Goal: Transaction & Acquisition: Book appointment/travel/reservation

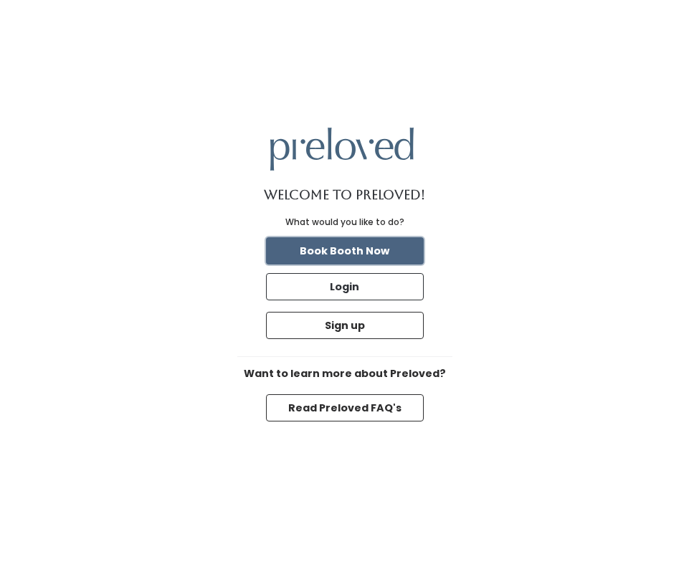
click at [387, 254] on button "Book Booth Now" at bounding box center [345, 250] width 158 height 27
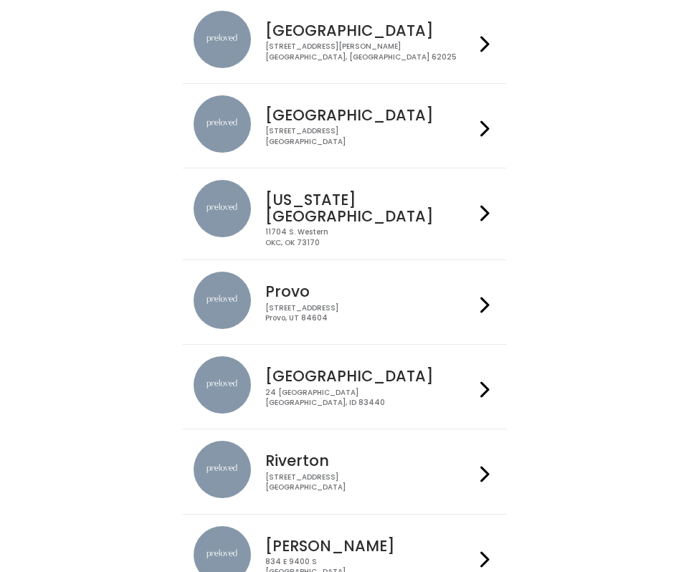
scroll to position [241, 0]
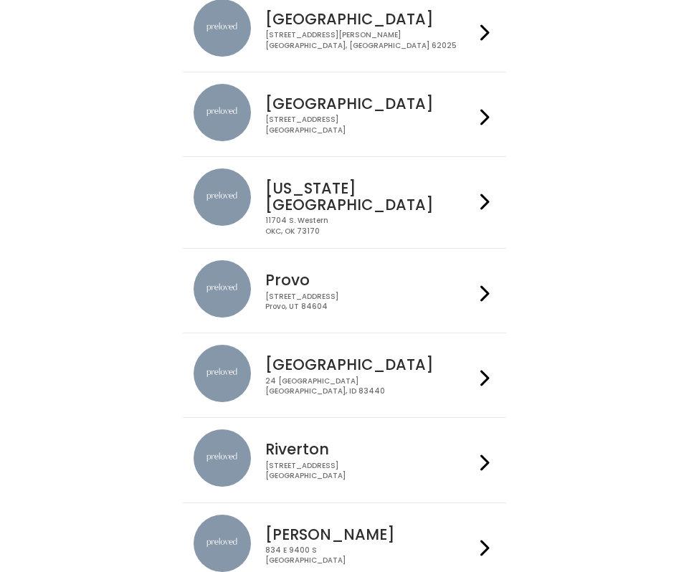
click at [388, 292] on div "230 W Cougar Blvd Provo, UT 84604" at bounding box center [369, 302] width 209 height 21
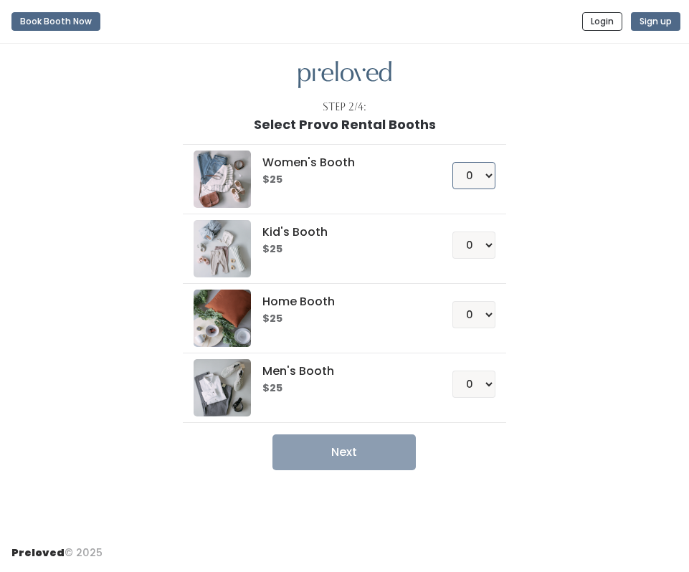
click at [487, 177] on select "0 1 2 3 4" at bounding box center [473, 175] width 43 height 27
select select "1"
click at [452, 162] on select "0 1 2 3 4" at bounding box center [473, 175] width 43 height 27
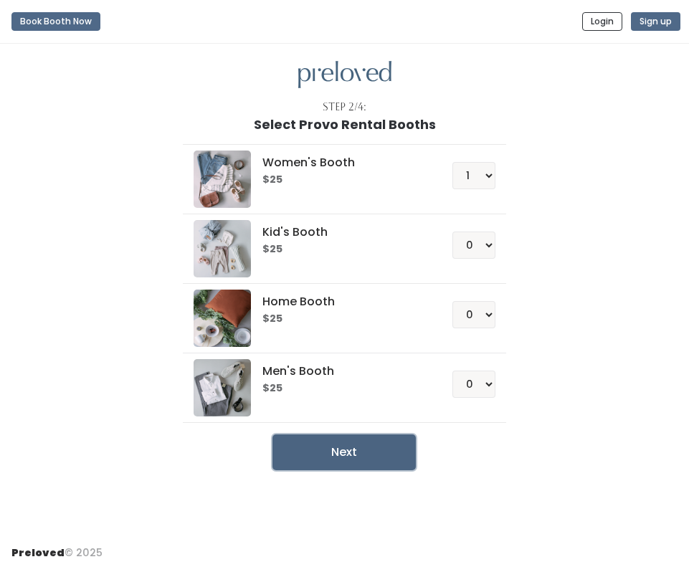
click at [375, 449] on button "Next" at bounding box center [343, 452] width 143 height 36
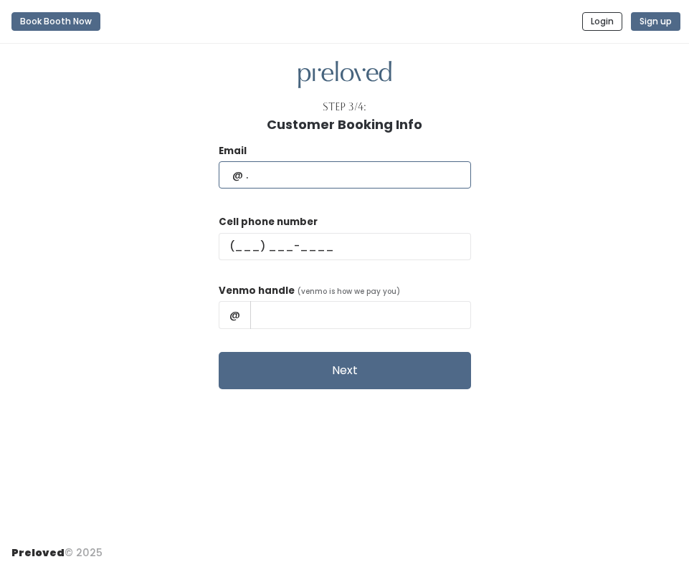
click at [324, 171] on input "text" at bounding box center [345, 174] width 252 height 27
type input "emmamaxfield99@gmail.com"
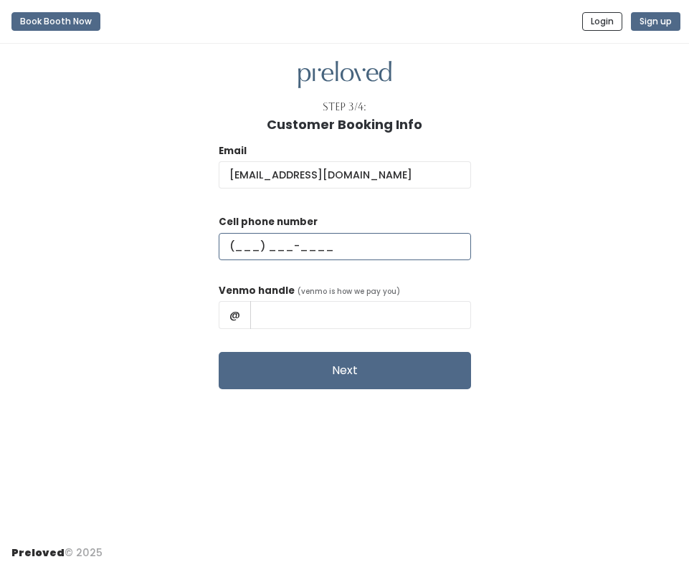
scroll to position [0, 0]
click at [277, 243] on input "text" at bounding box center [345, 246] width 252 height 27
type input "(385) 267-7756"
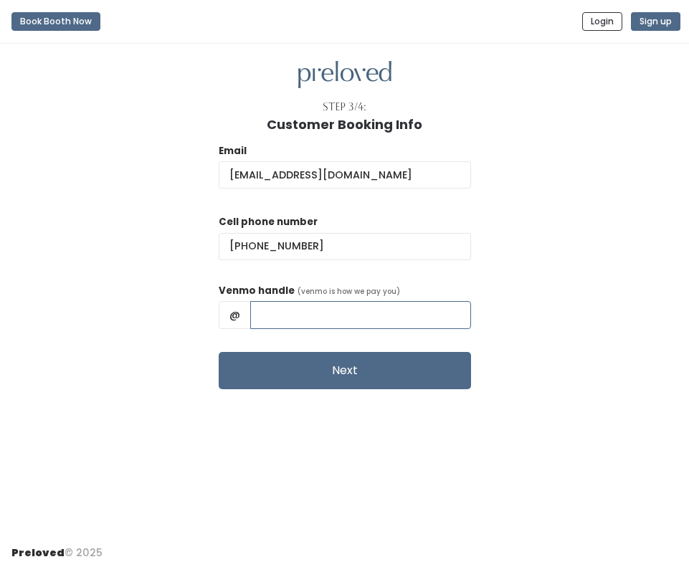
click at [322, 308] on input "text" at bounding box center [360, 314] width 221 height 27
type input "EmmaMaxfield"
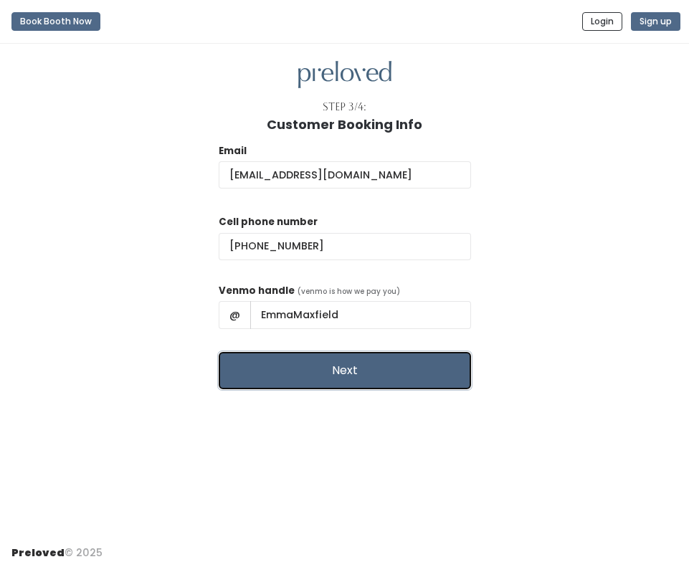
click at [360, 365] on button "Next" at bounding box center [345, 370] width 252 height 37
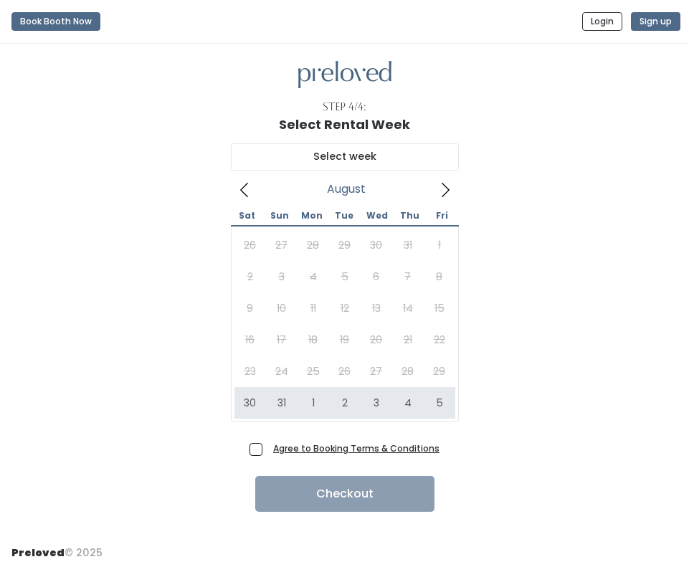
click at [446, 188] on icon at bounding box center [445, 190] width 16 height 16
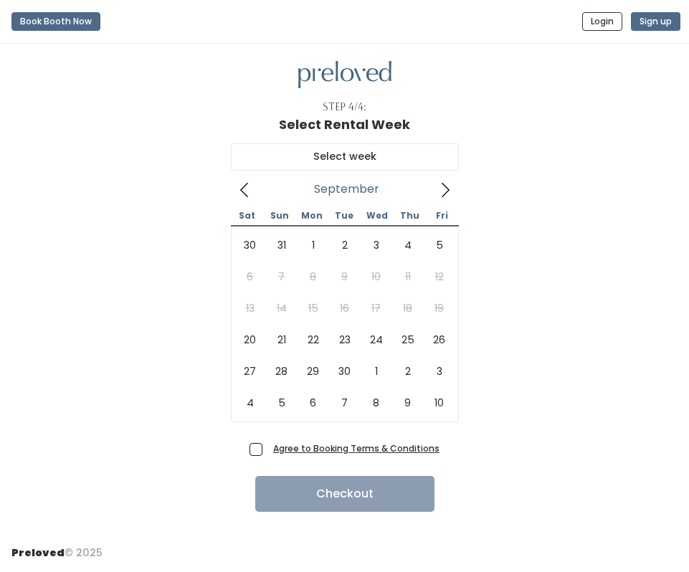
click at [236, 183] on icon at bounding box center [244, 190] width 16 height 16
